Goal: Book appointment/travel/reservation

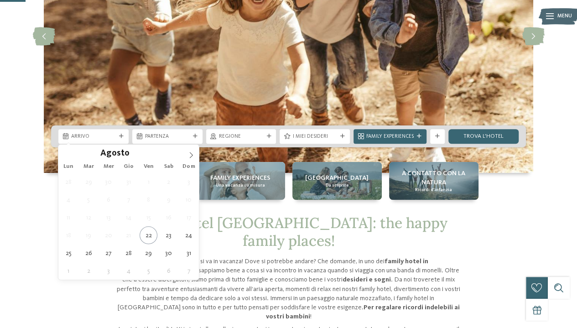
click at [115, 140] on span "Arrivo" at bounding box center [93, 136] width 45 height 7
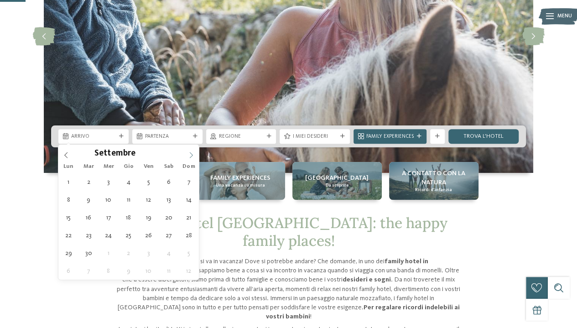
click at [191, 152] on icon at bounding box center [191, 155] width 6 height 6
type div "[DATE]"
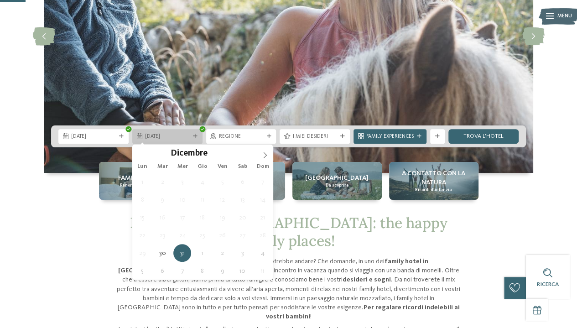
click at [186, 138] on span "31.12.2025" at bounding box center [167, 136] width 45 height 7
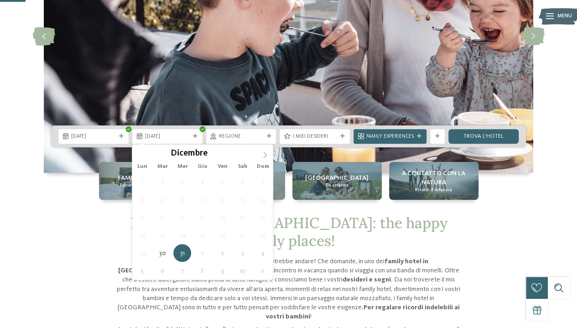
type input "****"
click at [263, 153] on icon at bounding box center [265, 155] width 6 height 6
type div "05.01.2026"
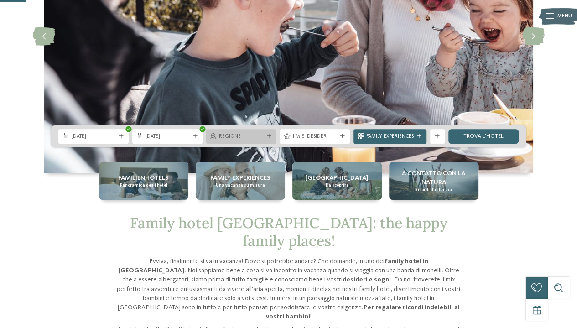
click at [260, 137] on span "Regione" at bounding box center [241, 136] width 45 height 7
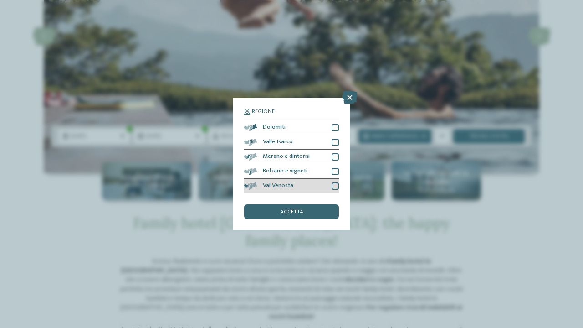
click at [316, 187] on div "Val Venosta" at bounding box center [291, 186] width 95 height 15
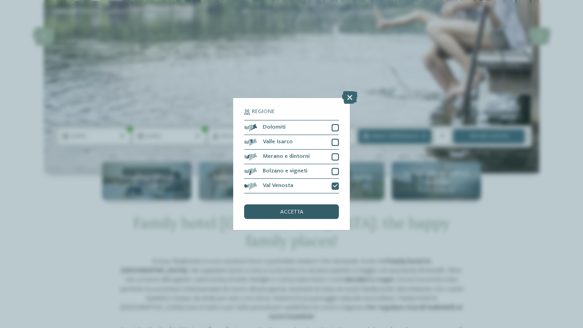
click at [300, 216] on div "accetta" at bounding box center [291, 211] width 95 height 15
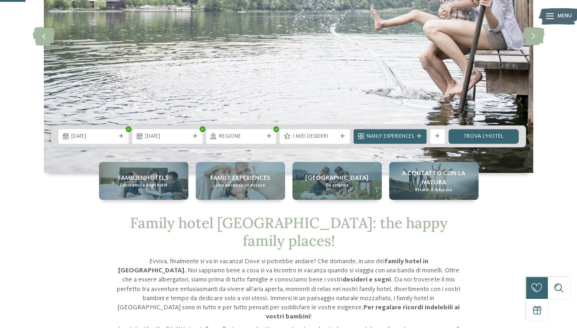
click at [320, 141] on div "I miei desideri" at bounding box center [314, 136] width 70 height 15
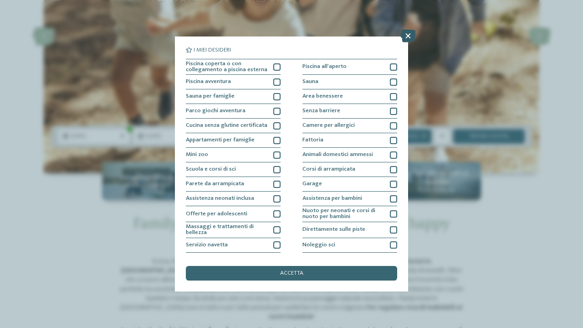
click at [412, 31] on icon at bounding box center [408, 36] width 15 height 13
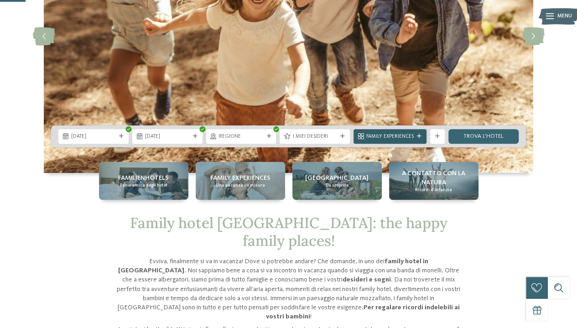
click at [417, 136] on icon at bounding box center [419, 136] width 5 height 5
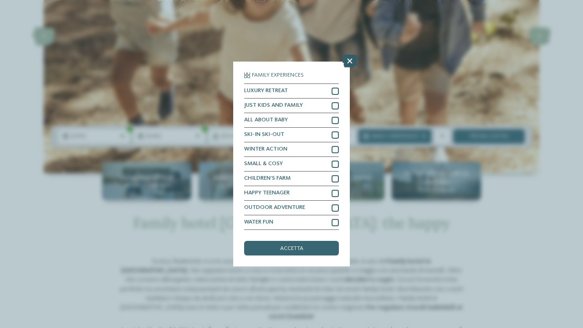
click at [352, 60] on icon at bounding box center [349, 61] width 15 height 13
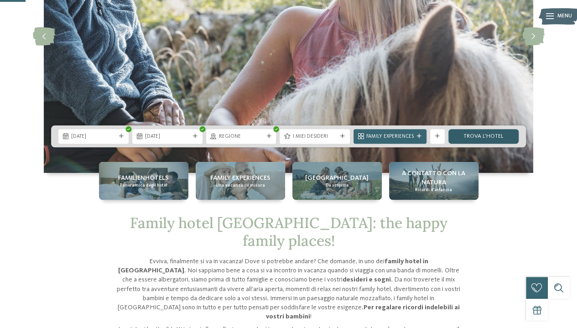
click at [481, 138] on link "trova l’hotel" at bounding box center [483, 136] width 70 height 15
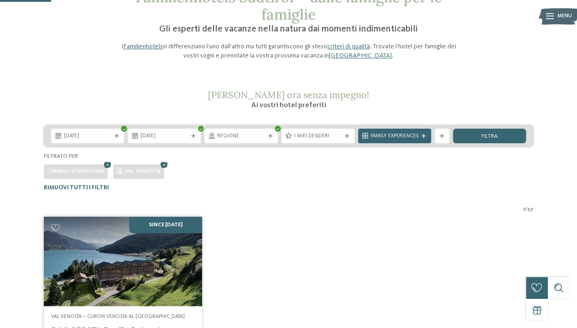
scroll to position [53, 0]
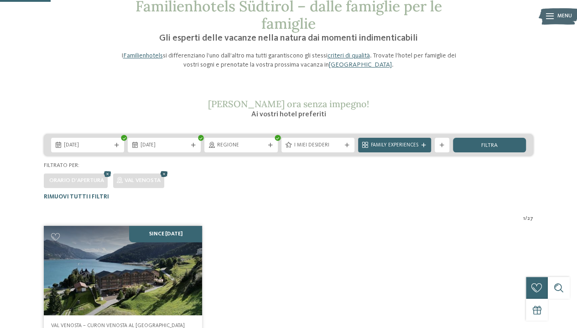
click at [165, 176] on icon at bounding box center [164, 175] width 11 height 10
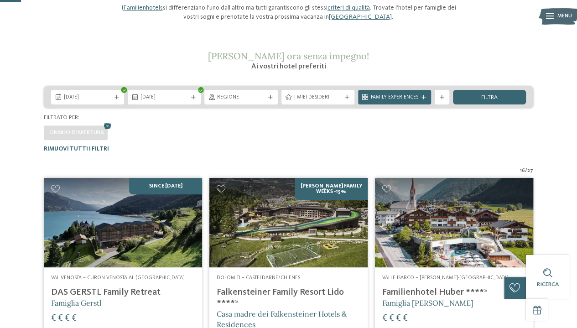
scroll to position [43, 0]
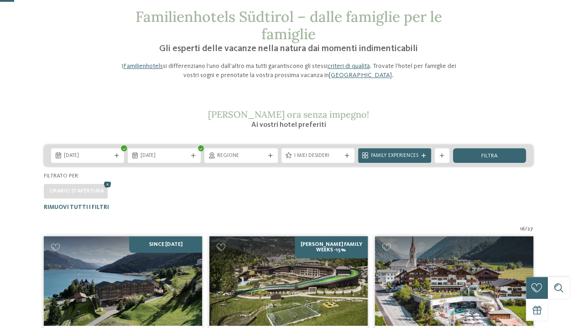
click at [106, 184] on icon at bounding box center [107, 185] width 11 height 10
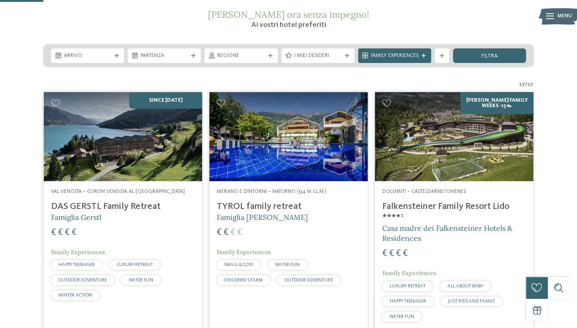
scroll to position [90, 0]
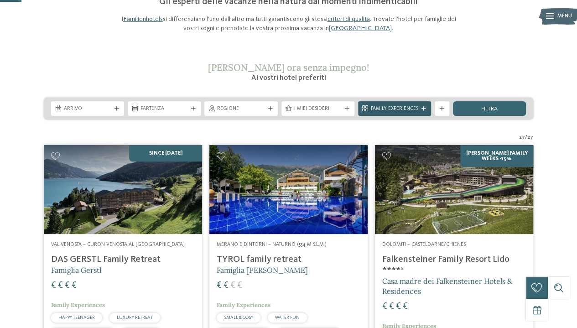
click at [420, 107] on div at bounding box center [423, 109] width 7 height 5
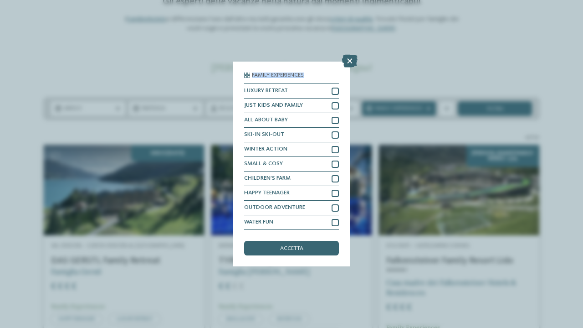
drag, startPoint x: 347, startPoint y: 62, endPoint x: 345, endPoint y: 69, distance: 8.1
click at [345, 69] on div "Family Experiences LUXURY RETREAT JUST KIDS AND FAMILY" at bounding box center [291, 164] width 117 height 205
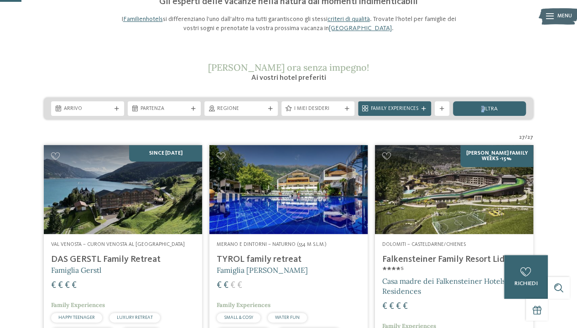
drag, startPoint x: 484, startPoint y: 106, endPoint x: 466, endPoint y: 88, distance: 25.5
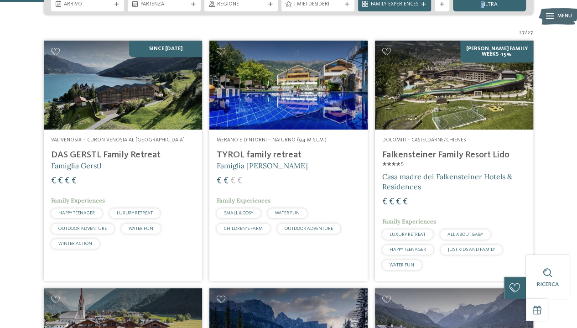
scroll to position [181, 0]
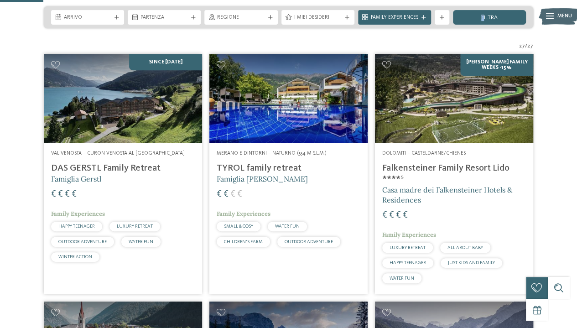
click at [430, 107] on img at bounding box center [454, 98] width 158 height 89
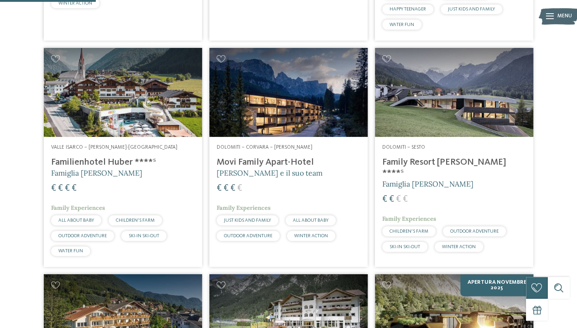
scroll to position [454, 0]
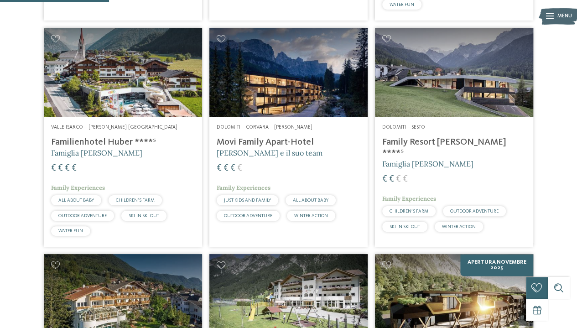
click at [434, 79] on img at bounding box center [454, 72] width 158 height 89
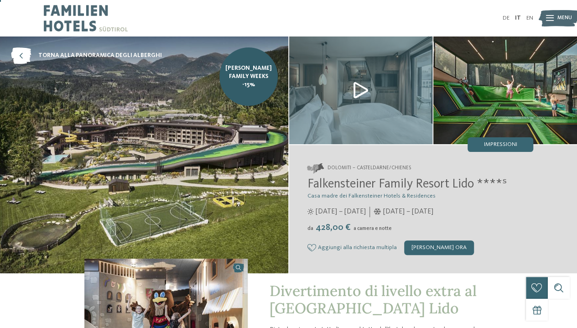
scroll to position [46, 0]
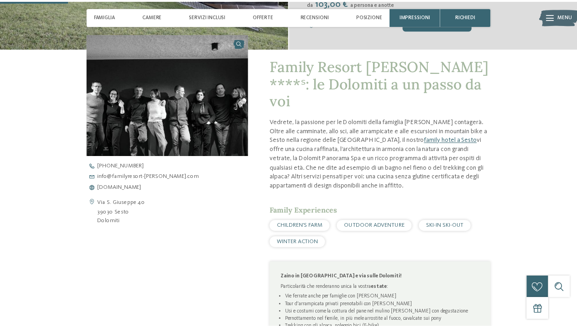
scroll to position [182, 0]
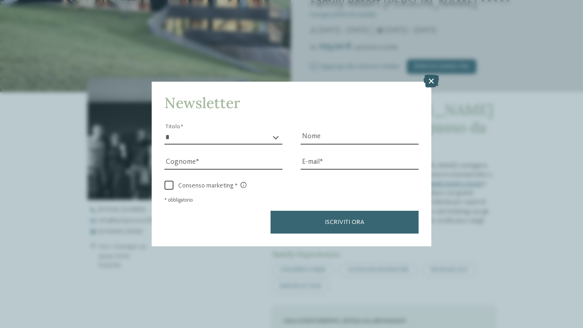
click at [428, 78] on icon at bounding box center [431, 81] width 15 height 13
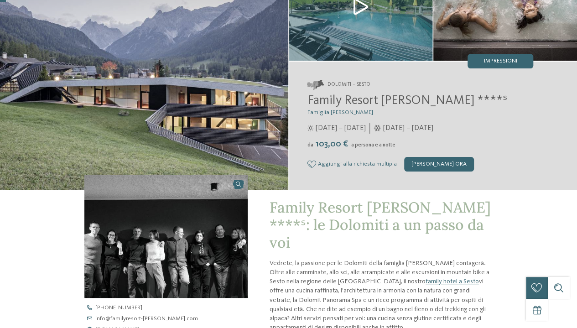
scroll to position [0, 0]
